Goal: Task Accomplishment & Management: Manage account settings

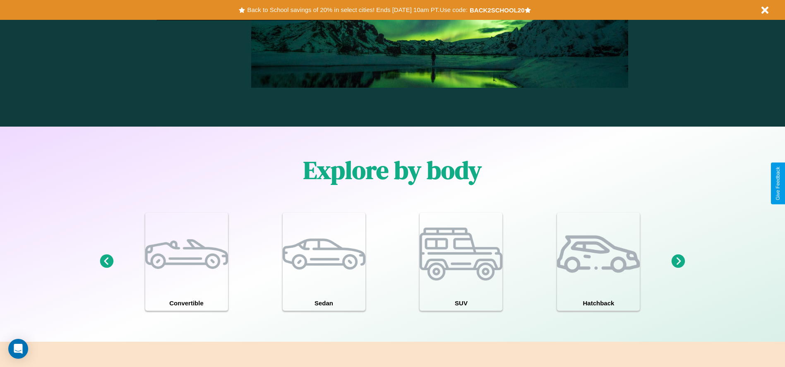
scroll to position [722, 0]
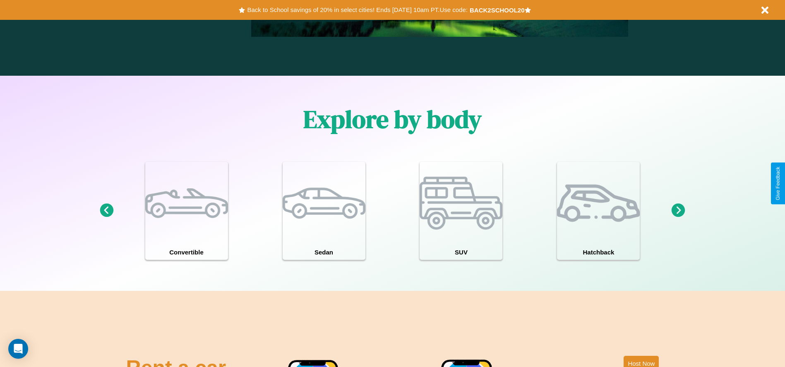
click at [678, 211] on icon at bounding box center [679, 211] width 14 height 14
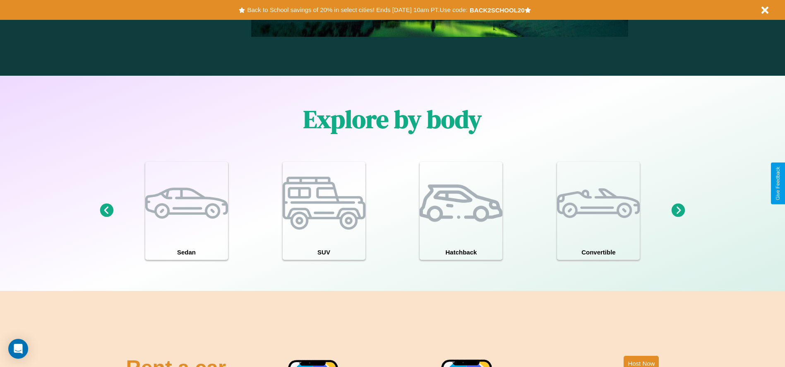
click at [678, 211] on icon at bounding box center [679, 211] width 14 height 14
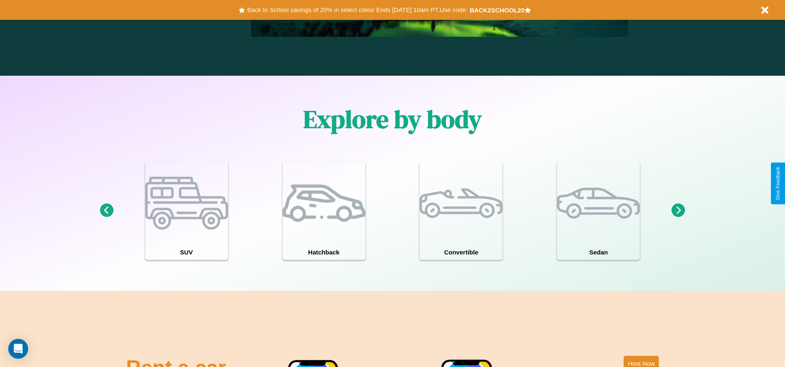
click at [678, 211] on icon at bounding box center [679, 211] width 14 height 14
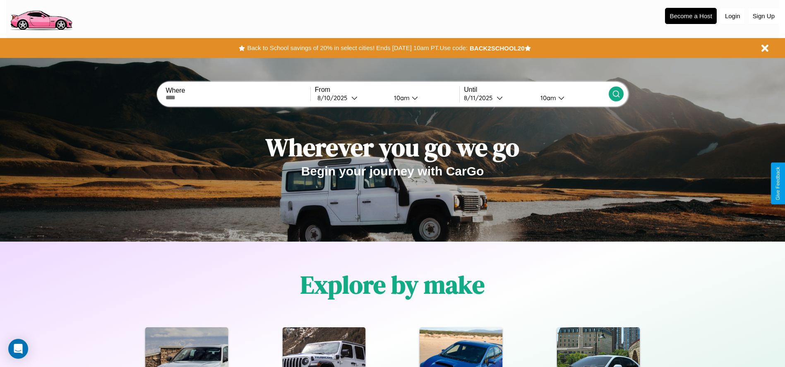
scroll to position [0, 0]
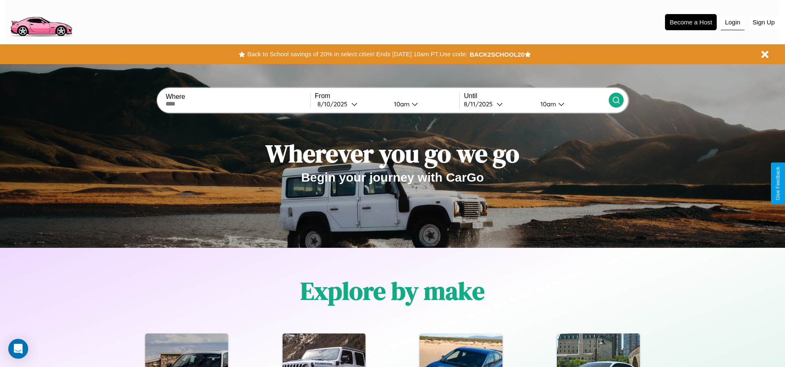
click at [732, 22] on button "Login" at bounding box center [733, 22] width 24 height 16
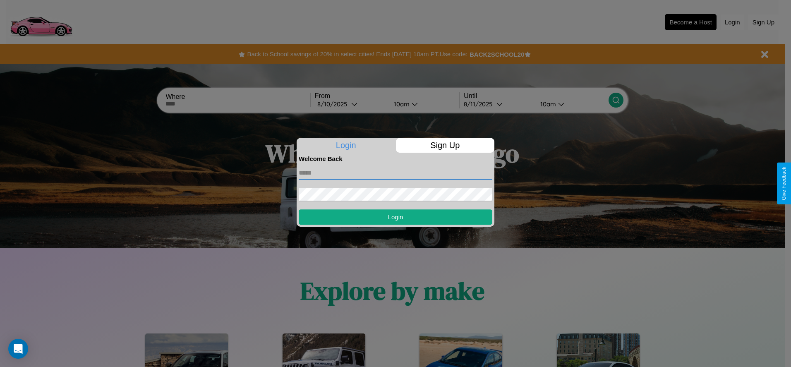
click at [396, 173] on input "text" at bounding box center [396, 172] width 194 height 13
type input "**********"
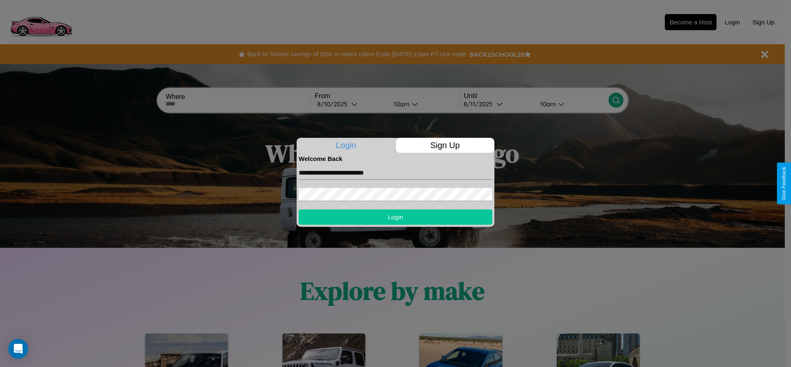
click at [396, 217] on button "Login" at bounding box center [396, 216] width 194 height 15
